Goal: Check status: Check status

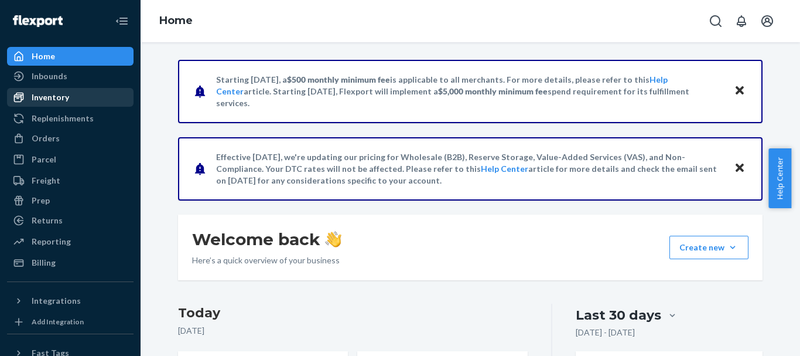
scroll to position [234, 0]
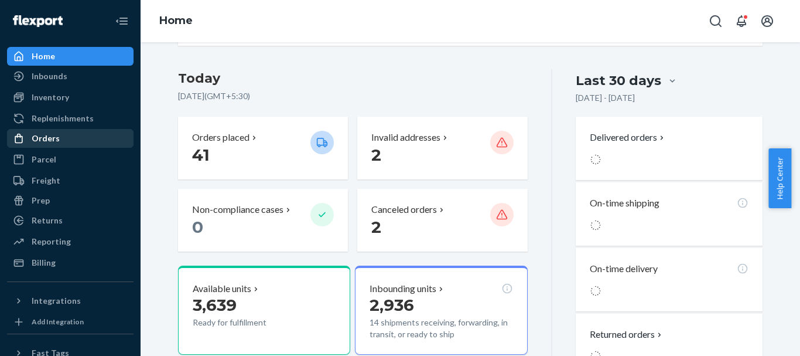
click at [57, 137] on div "Orders" at bounding box center [46, 138] width 28 height 12
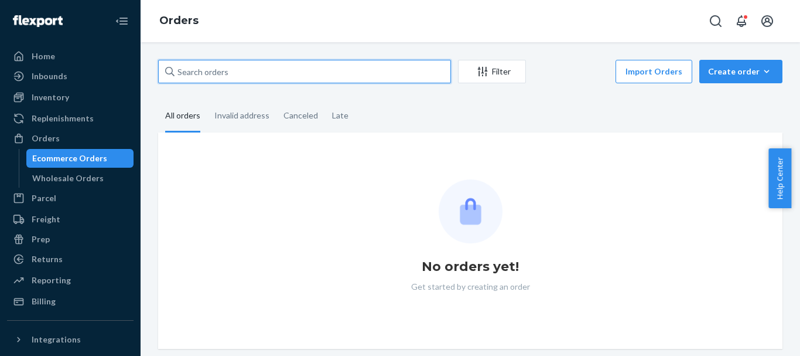
click at [305, 76] on input "text" at bounding box center [304, 71] width 293 height 23
paste input "134736965"
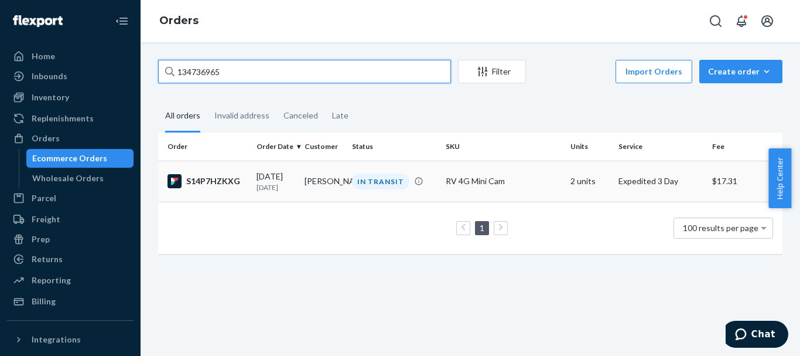
type input "134736965"
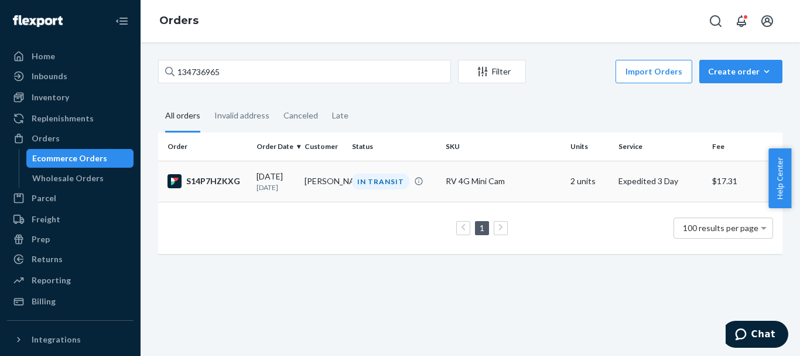
click at [223, 180] on div "S14P7HZKXG" at bounding box center [208, 181] width 80 height 14
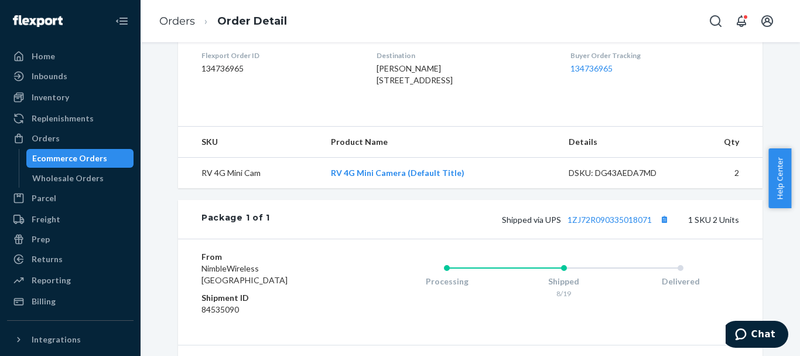
scroll to position [421, 0]
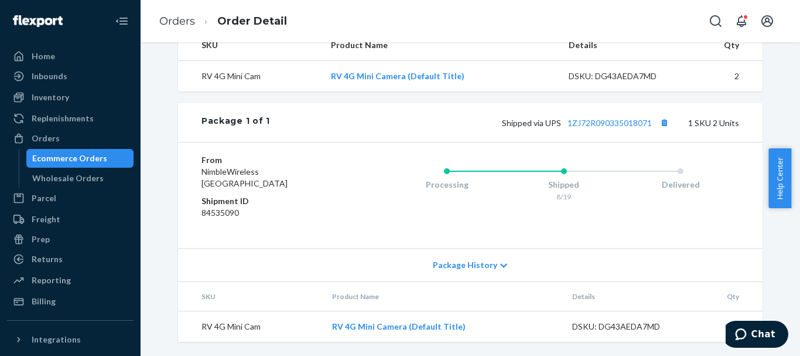
click at [593, 128] on div "Shipped via UPS 1ZJ72R090335018071 1 SKU 2 Units" at bounding box center [504, 122] width 469 height 15
click at [594, 126] on link "1ZJ72R090335018071" at bounding box center [610, 123] width 84 height 10
